Goal: Task Accomplishment & Management: Complete application form

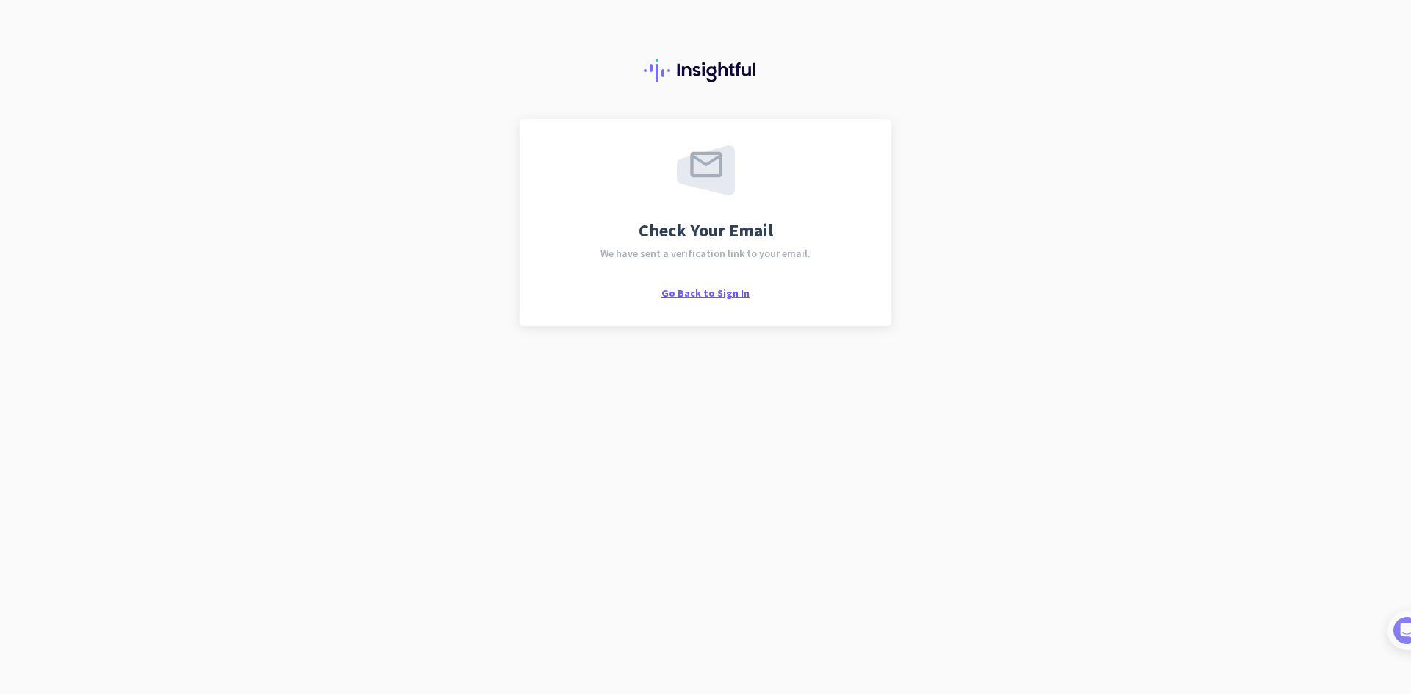
click at [729, 291] on span "Go Back to Sign In" at bounding box center [705, 293] width 88 height 13
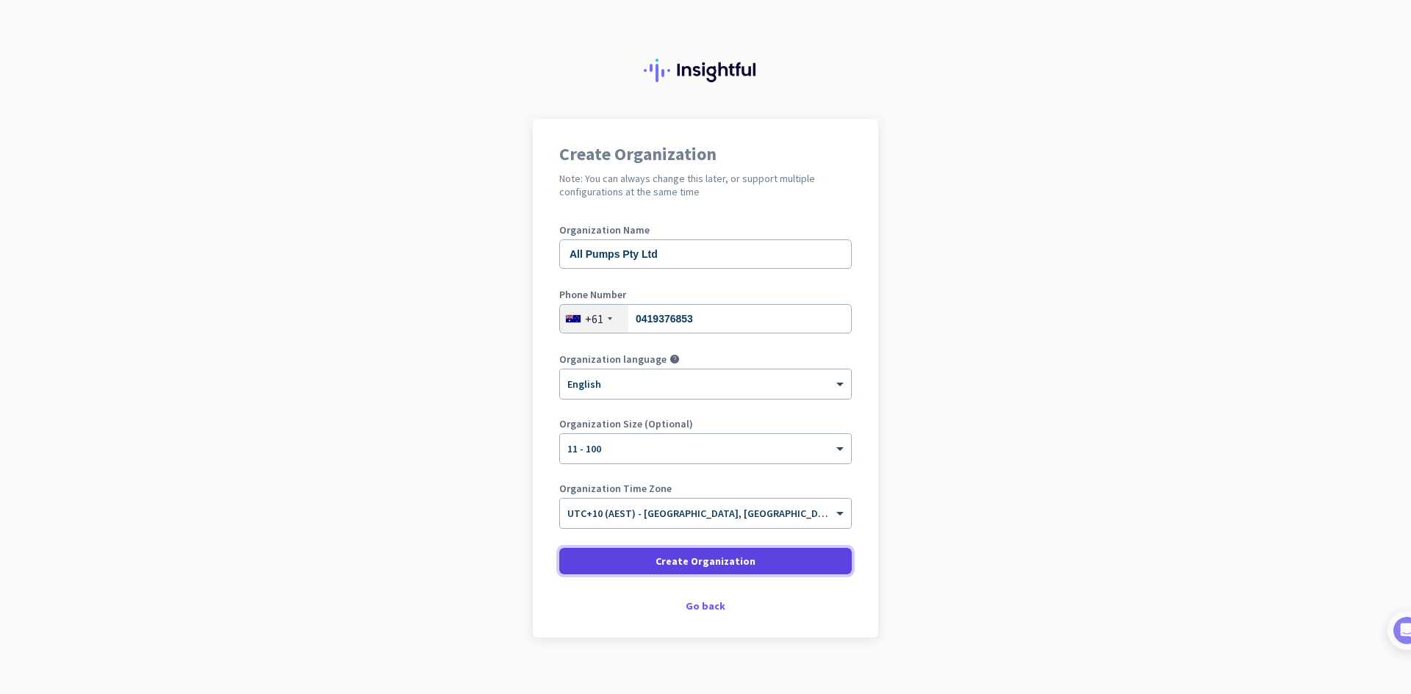
click at [673, 562] on span "Create Organization" at bounding box center [705, 561] width 100 height 15
click at [780, 564] on span at bounding box center [705, 561] width 292 height 35
